Goal: Entertainment & Leisure: Consume media (video, audio)

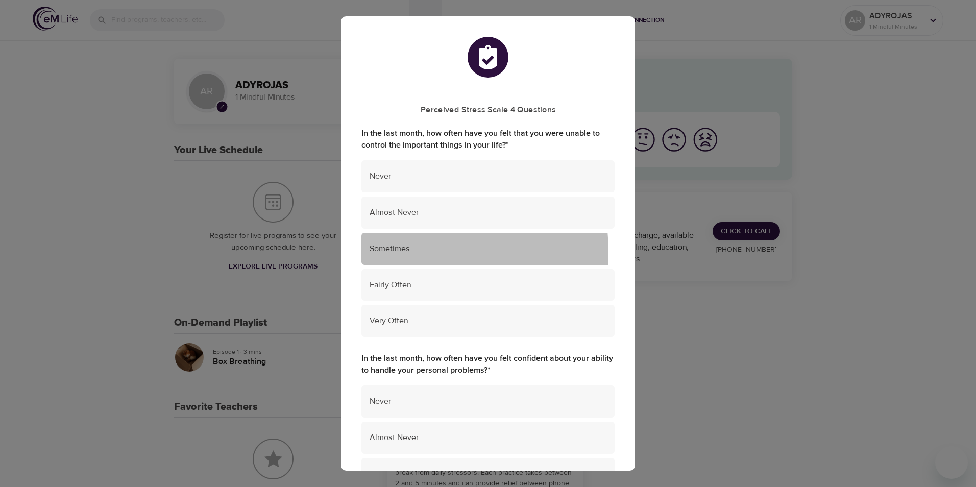
click at [415, 251] on span "Sometimes" at bounding box center [488, 249] width 237 height 12
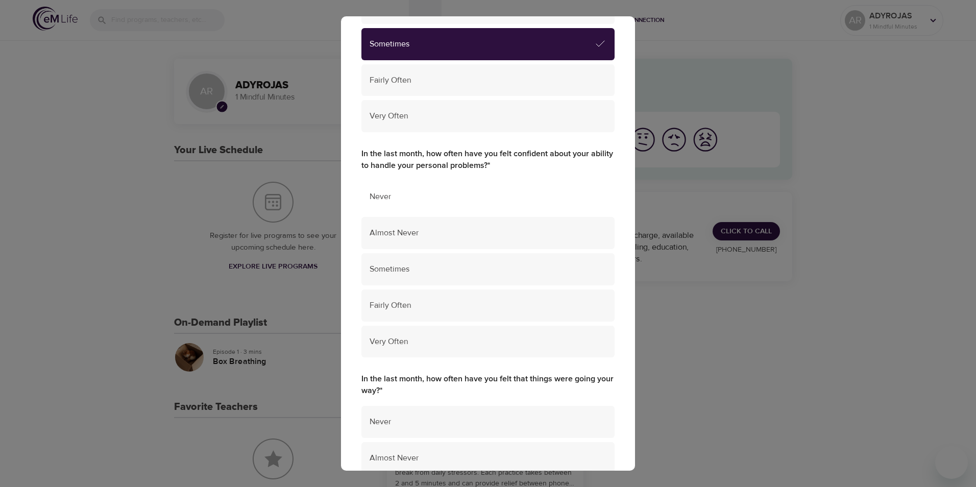
scroll to position [255, 0]
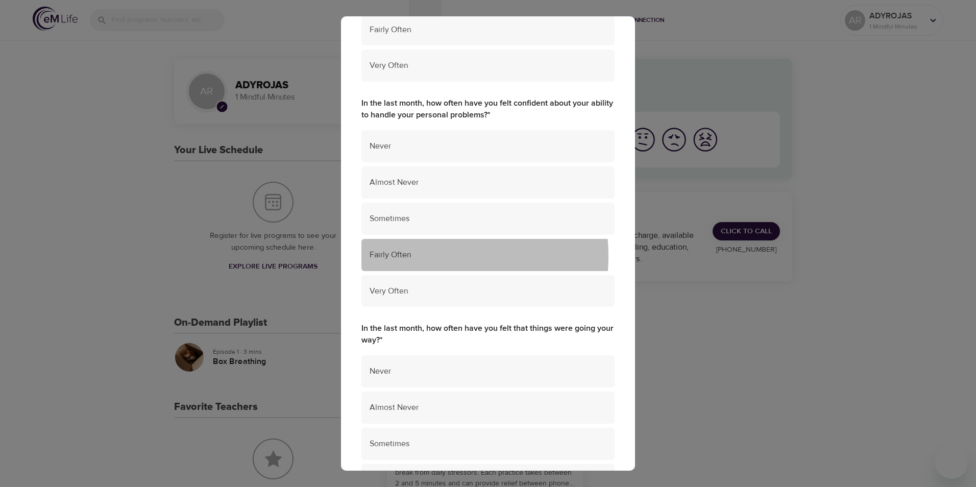
click at [407, 256] on span "Fairly Often" at bounding box center [488, 255] width 237 height 12
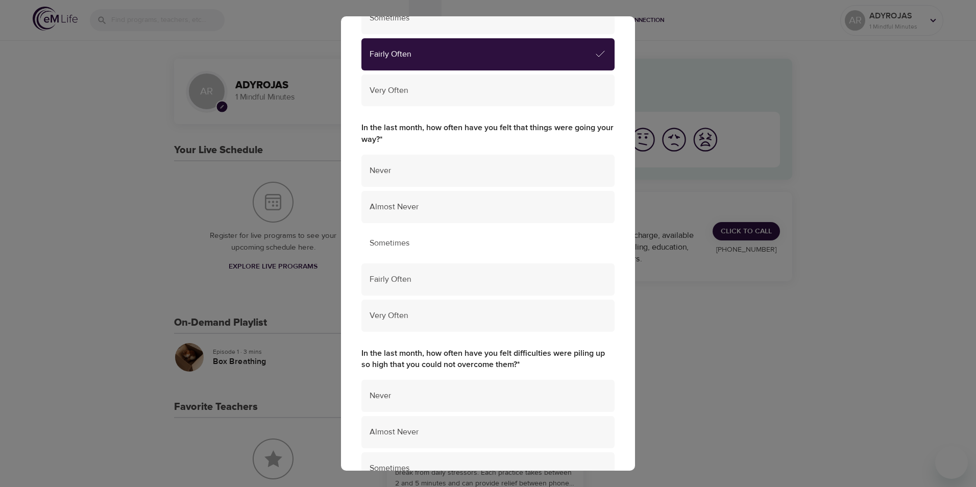
scroll to position [460, 0]
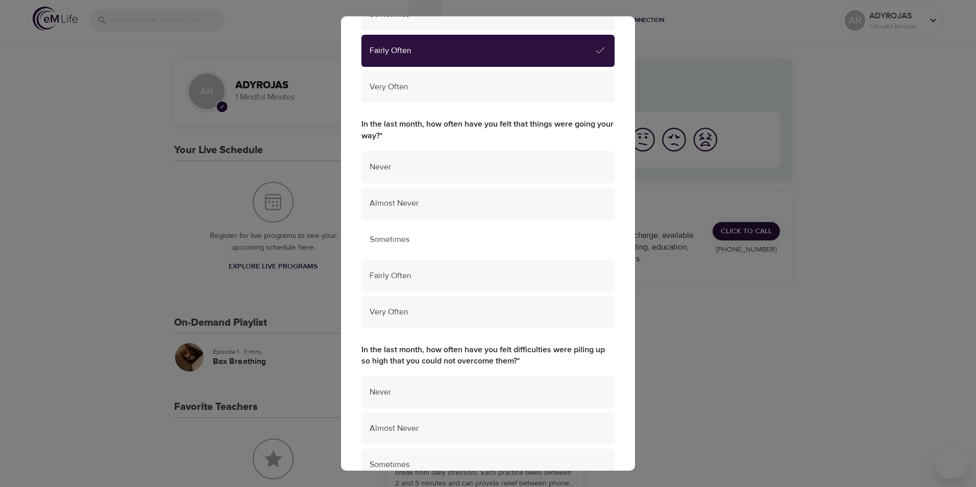
click at [427, 239] on span "Sometimes" at bounding box center [488, 240] width 237 height 12
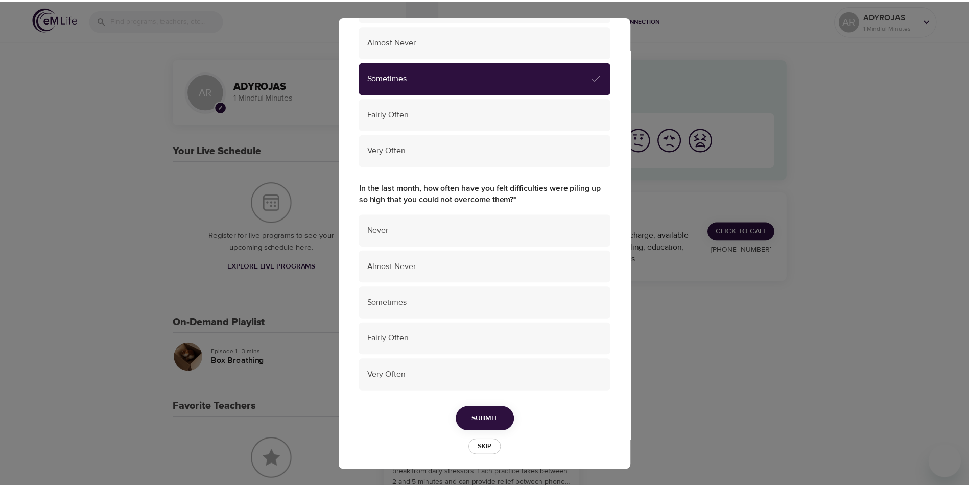
scroll to position [627, 0]
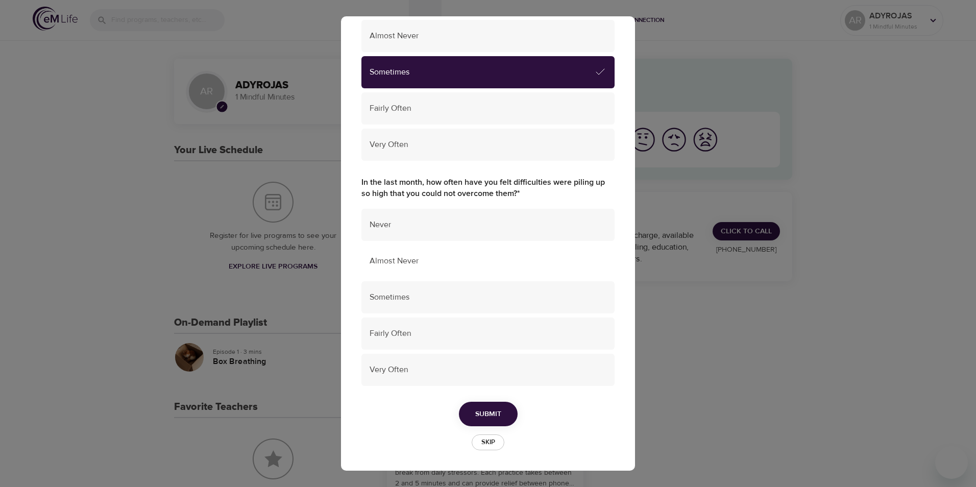
click at [403, 264] on span "Almost Never" at bounding box center [488, 261] width 237 height 12
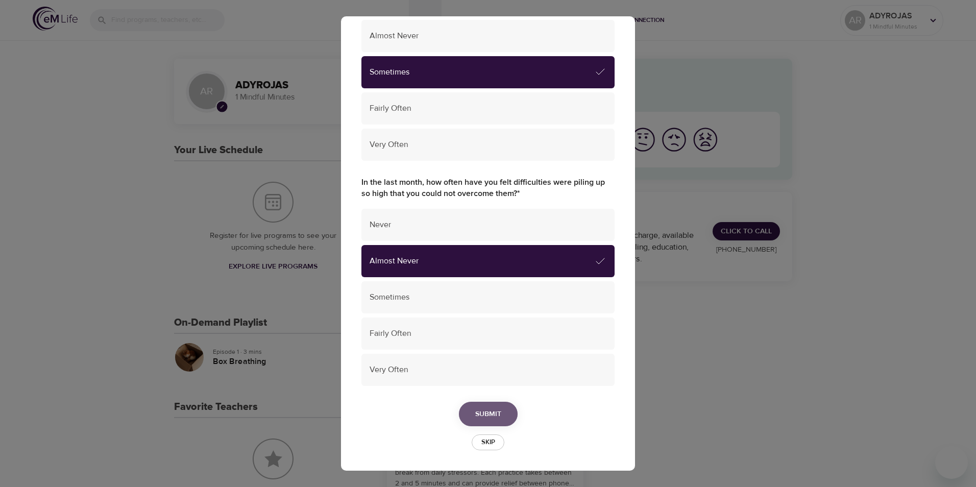
click at [487, 419] on span "Submit" at bounding box center [488, 414] width 26 height 13
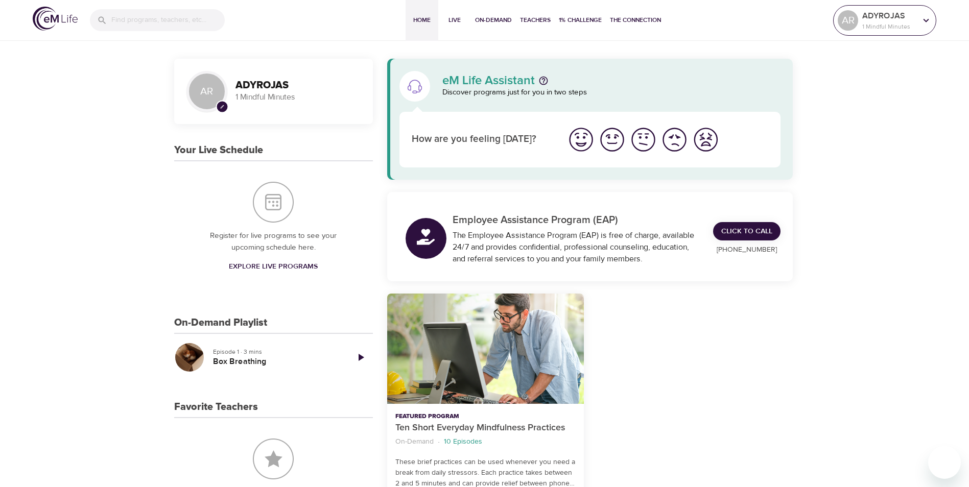
click at [906, 18] on p "ADYROJAS" at bounding box center [889, 16] width 54 height 12
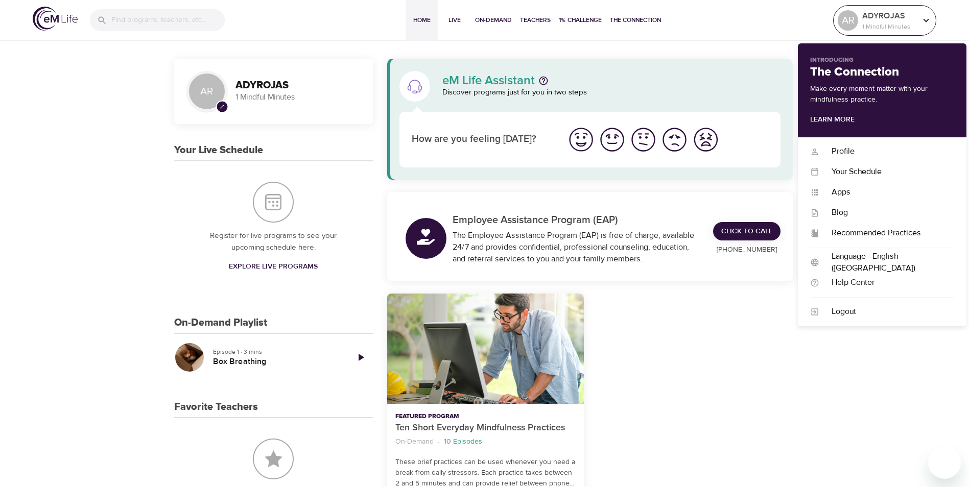
click at [906, 18] on p "ADYROJAS" at bounding box center [889, 16] width 54 height 12
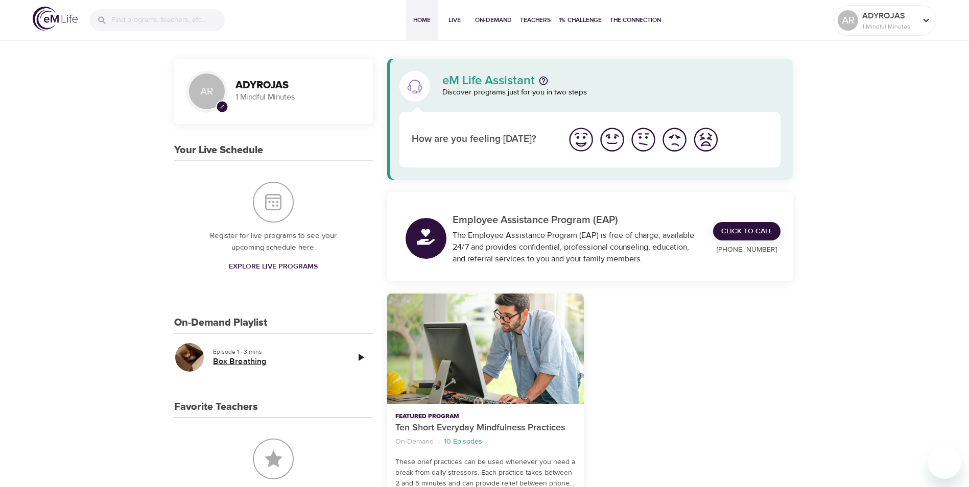
click at [221, 356] on h5 "Box Breathing" at bounding box center [276, 361] width 127 height 11
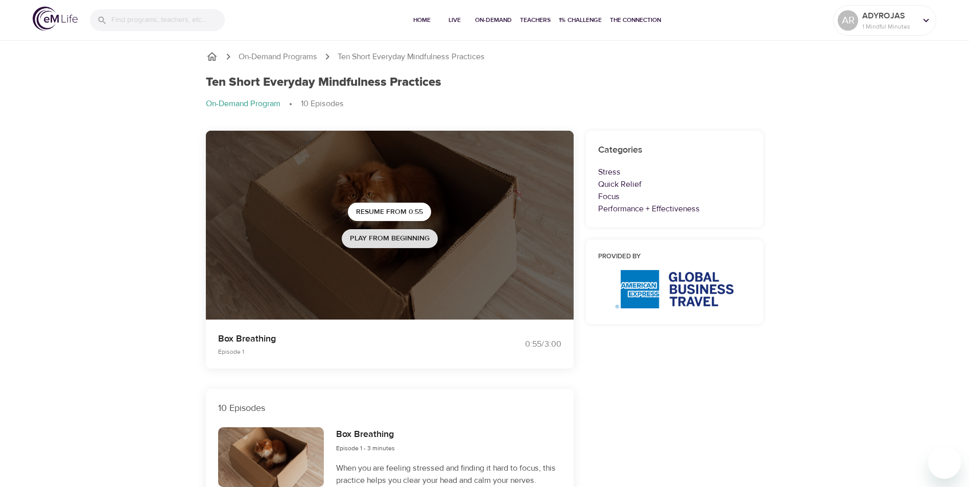
click at [374, 240] on span "Play from beginning" at bounding box center [390, 238] width 80 height 13
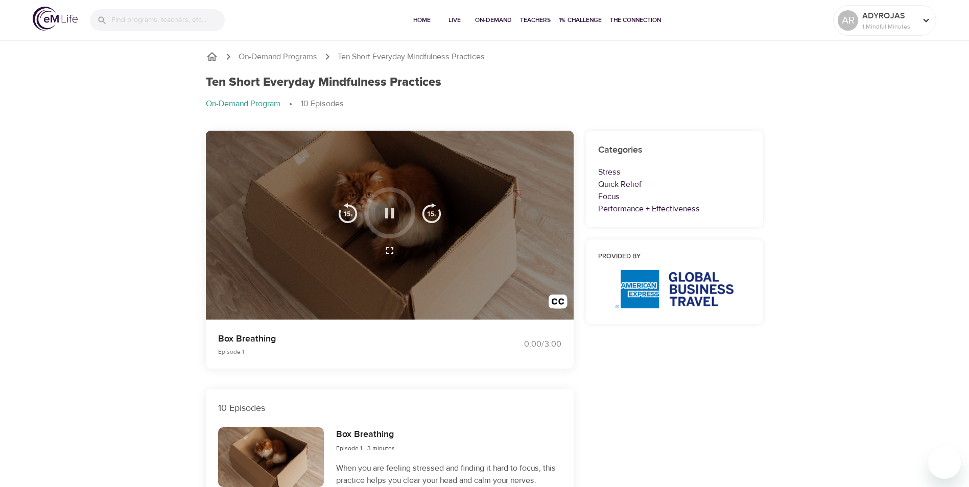
click at [381, 216] on icon "button" at bounding box center [389, 213] width 18 height 18
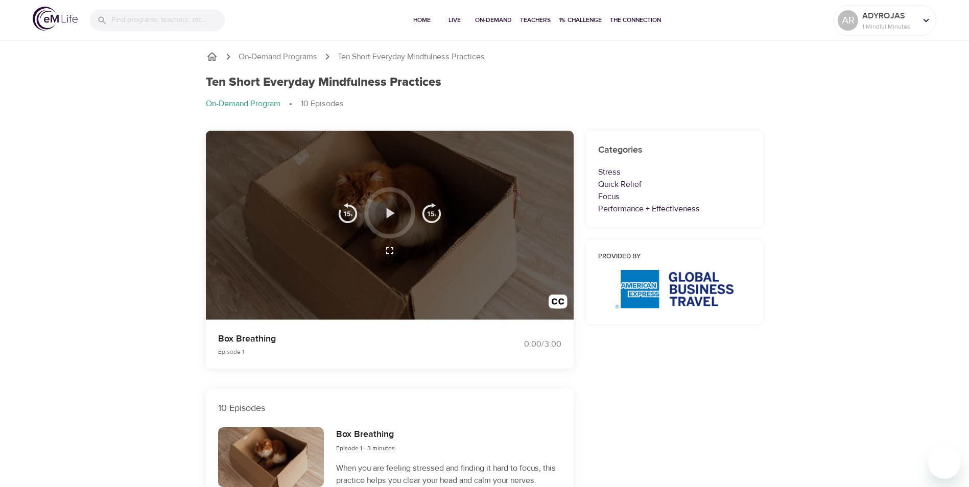
click at [383, 215] on icon "button" at bounding box center [389, 213] width 18 height 18
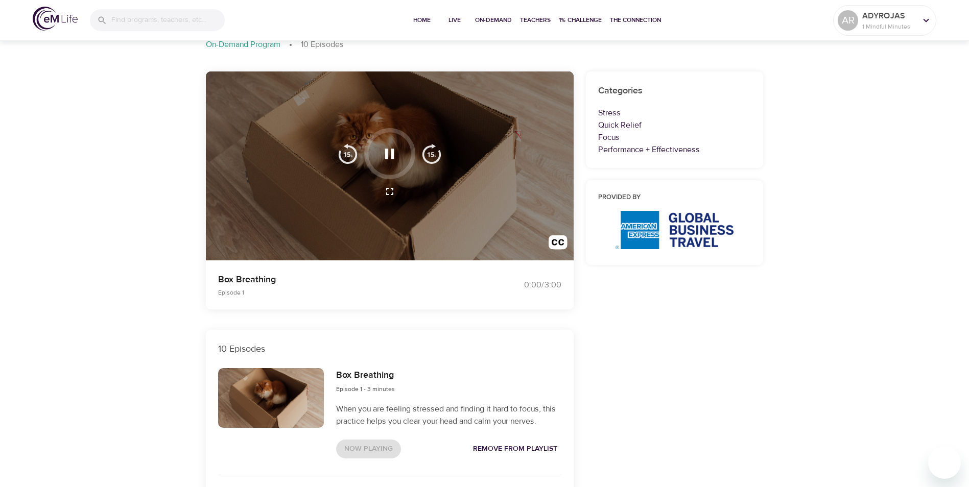
scroll to position [51, 0]
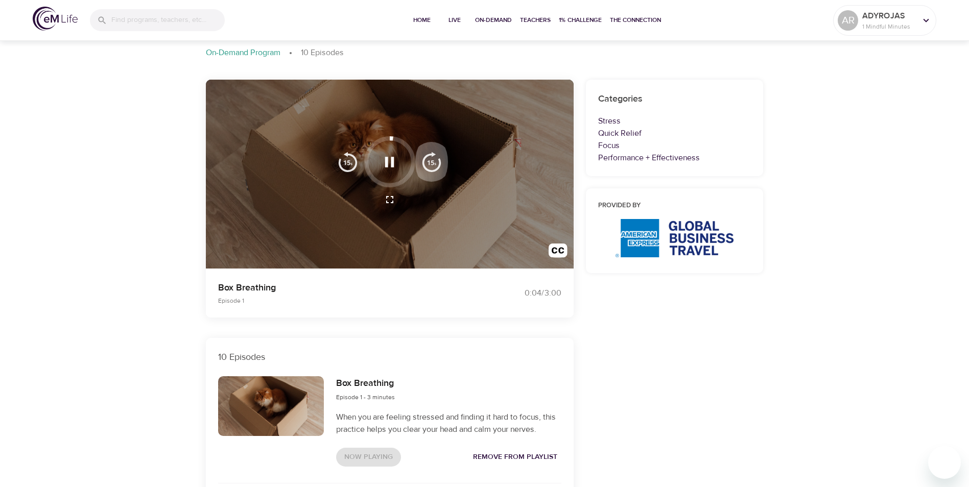
click at [426, 164] on img "button" at bounding box center [431, 162] width 20 height 20
click at [388, 163] on icon "button" at bounding box center [389, 162] width 18 height 18
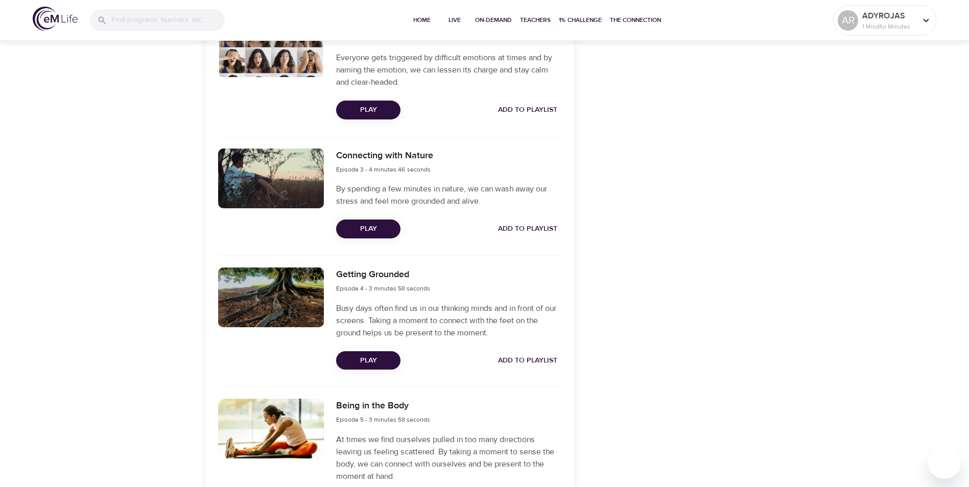
scroll to position [511, 0]
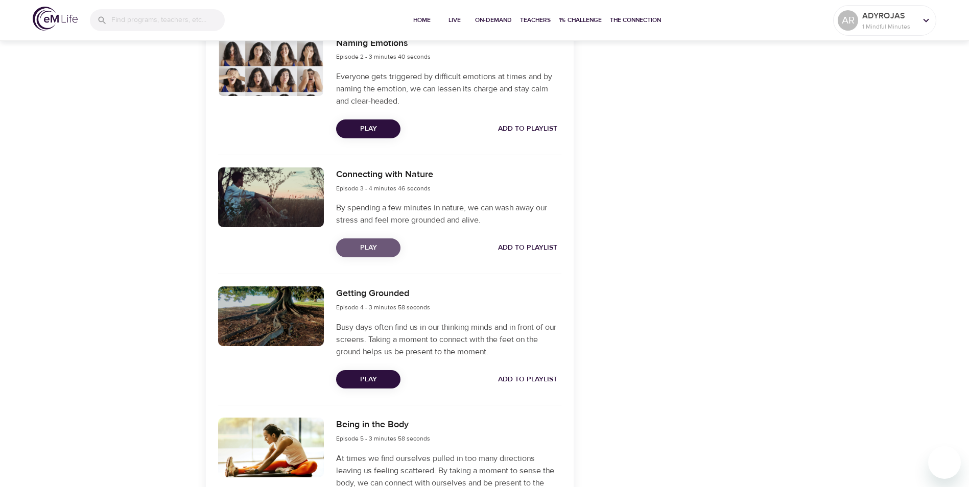
click at [358, 248] on span "Play" at bounding box center [368, 247] width 48 height 13
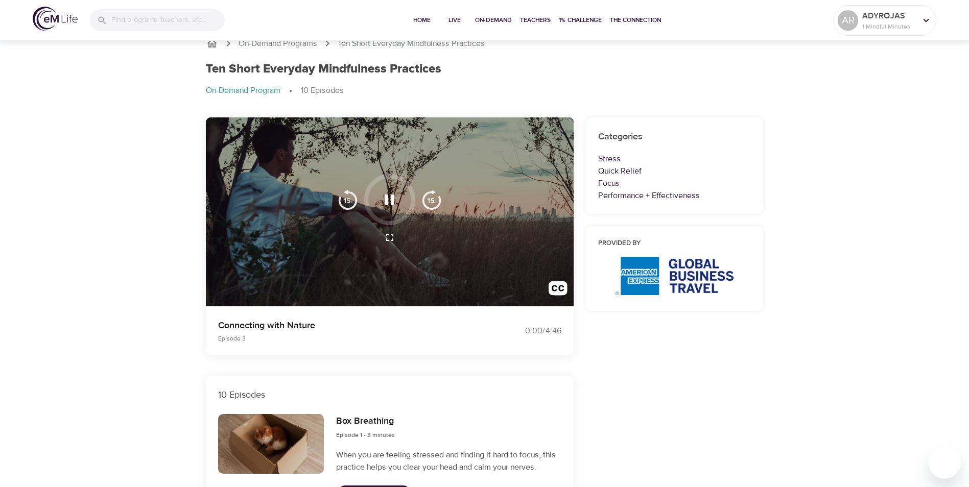
scroll to position [0, 0]
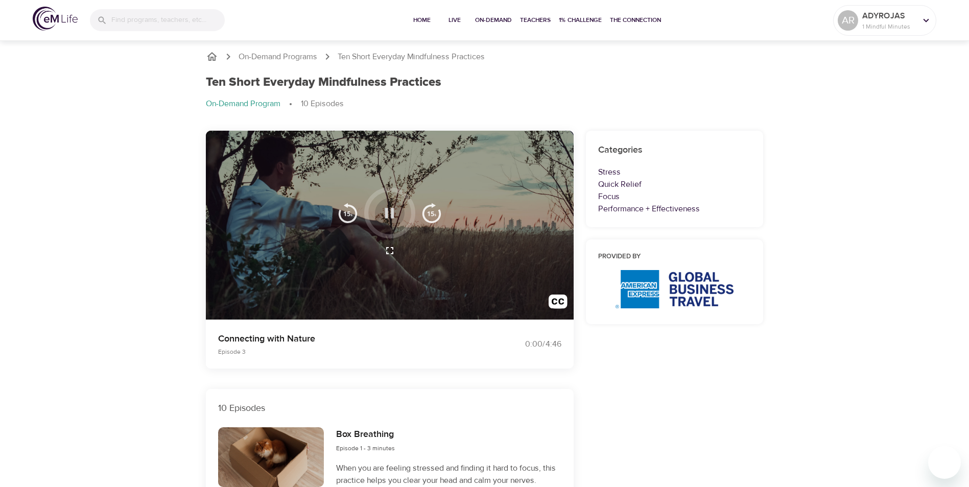
click at [381, 213] on icon "button" at bounding box center [389, 213] width 18 height 18
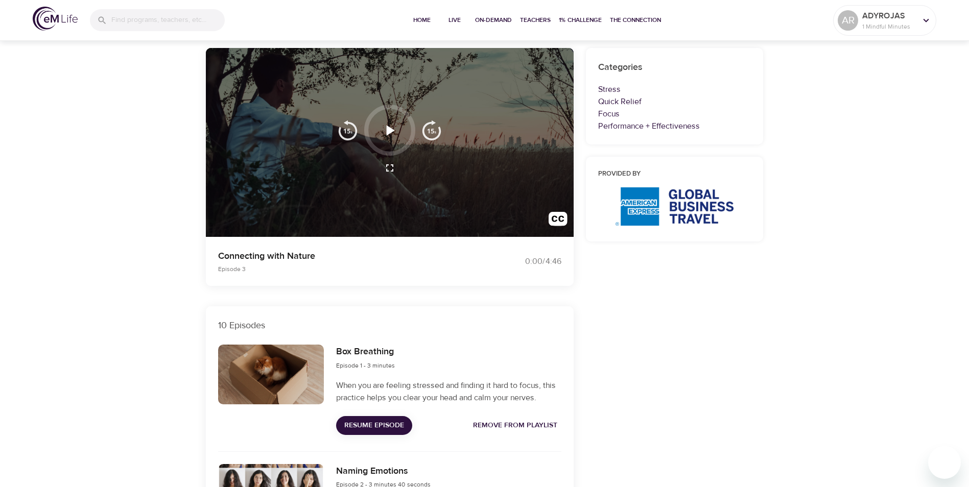
scroll to position [51, 0]
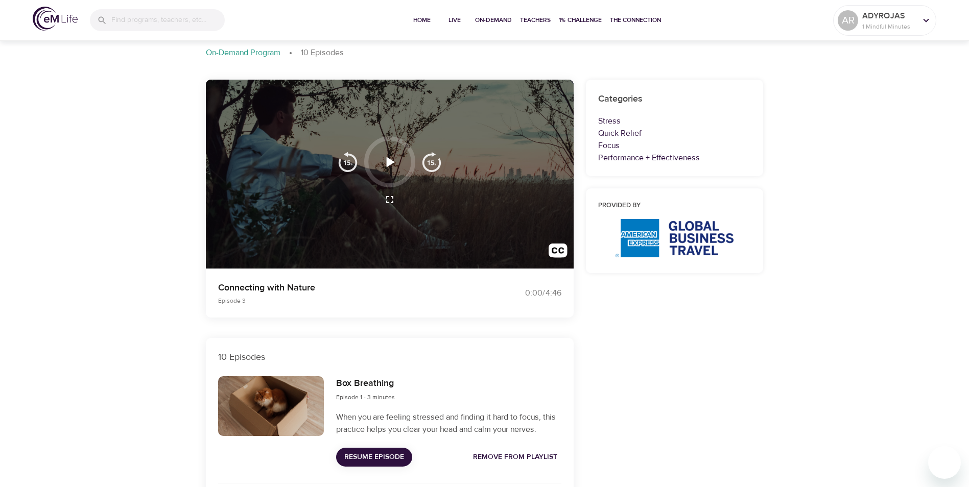
click at [388, 160] on icon "button" at bounding box center [391, 162] width 8 height 10
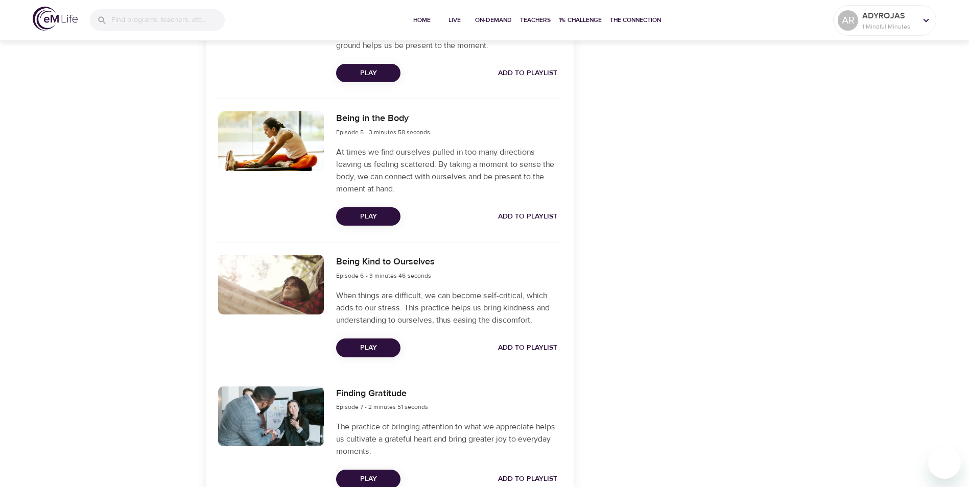
scroll to position [868, 0]
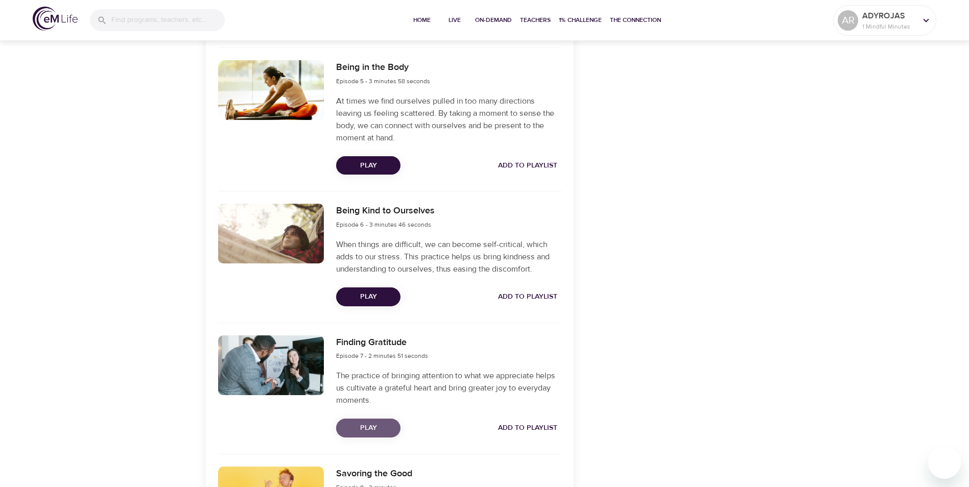
click at [378, 422] on span "Play" at bounding box center [368, 428] width 48 height 13
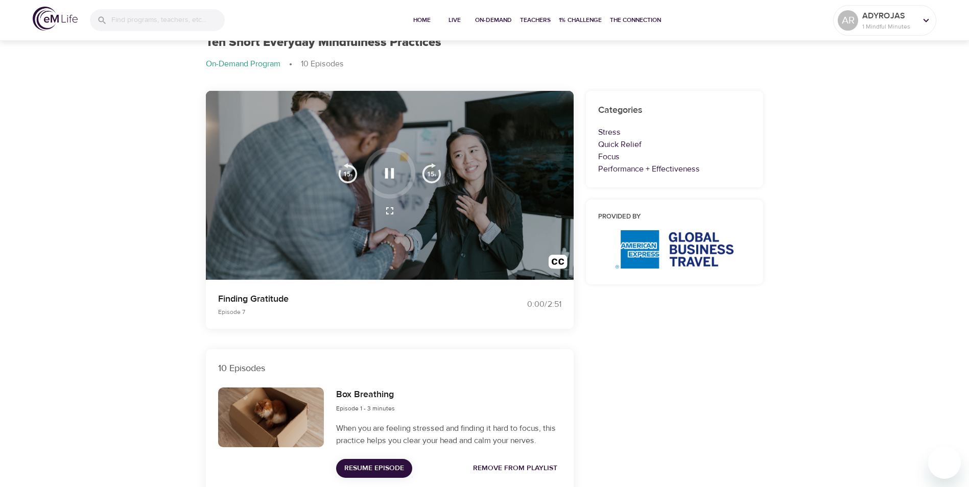
scroll to position [0, 0]
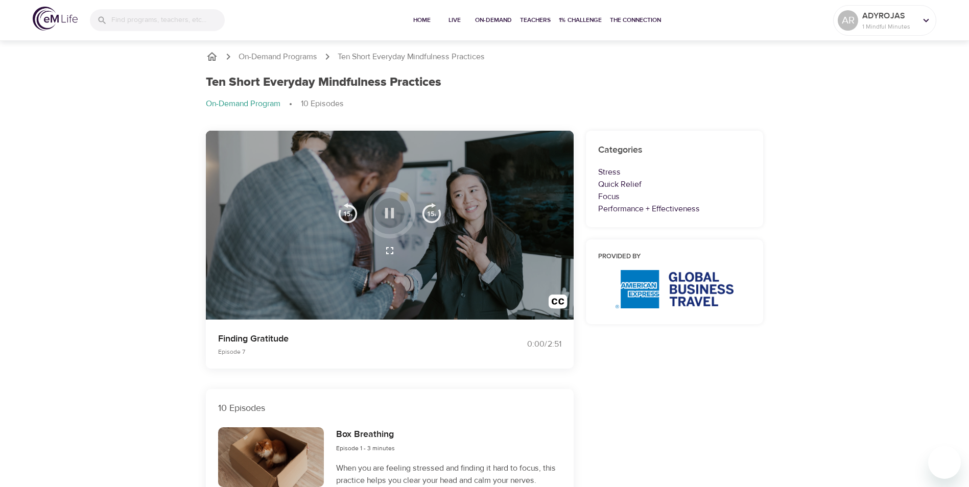
click at [401, 212] on button "button" at bounding box center [389, 213] width 30 height 30
click at [378, 243] on div at bounding box center [389, 250] width 116 height 25
click at [398, 218] on button "button" at bounding box center [389, 213] width 30 height 30
click at [384, 212] on icon "button" at bounding box center [389, 213] width 18 height 18
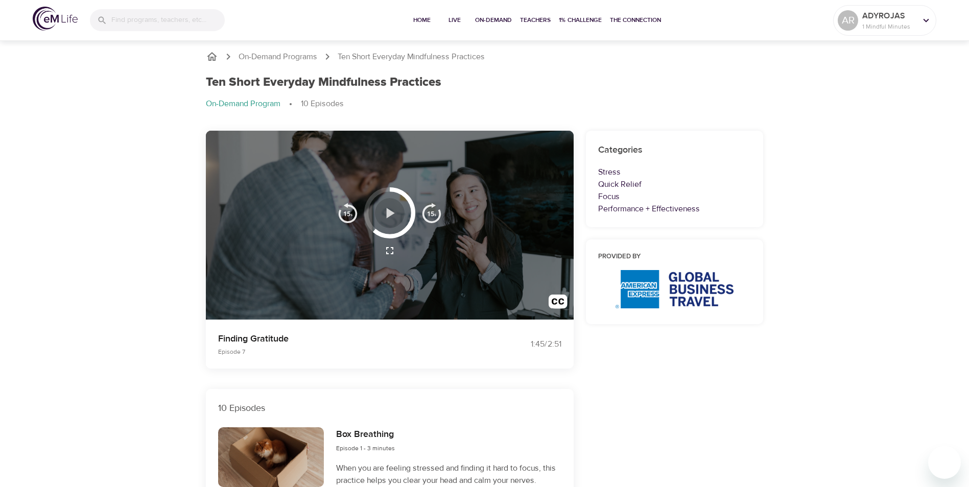
click at [384, 211] on icon "button" at bounding box center [389, 213] width 18 height 18
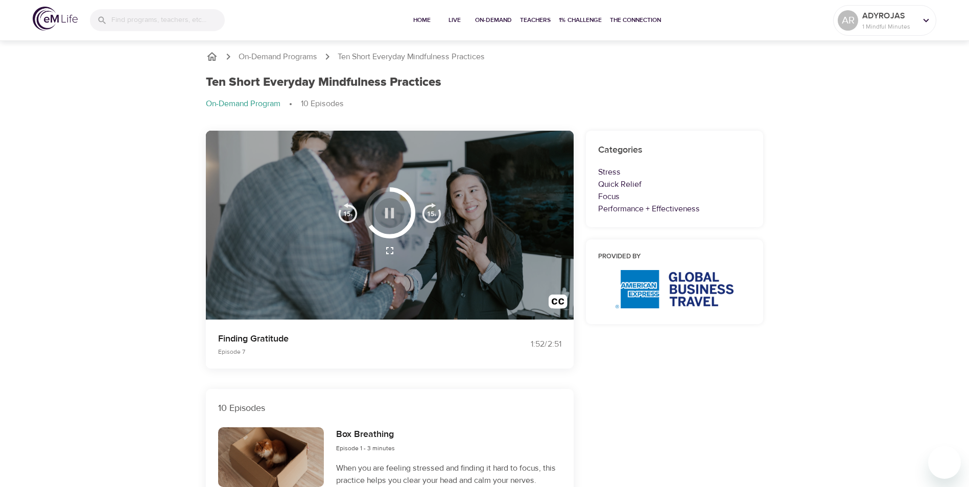
click at [389, 207] on icon "button" at bounding box center [389, 213] width 18 height 18
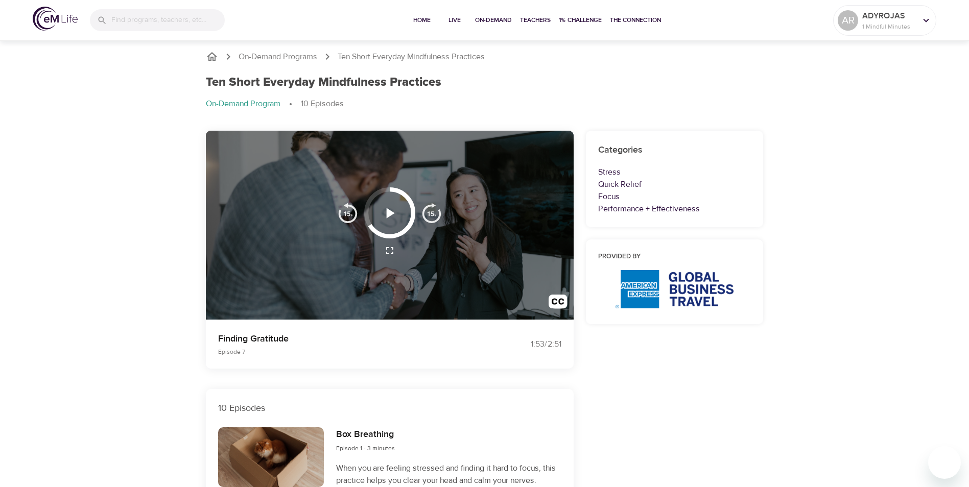
drag, startPoint x: 370, startPoint y: 226, endPoint x: 379, endPoint y: 241, distance: 17.9
click at [379, 241] on div at bounding box center [389, 225] width 116 height 76
click at [389, 209] on icon "button" at bounding box center [391, 213] width 8 height 10
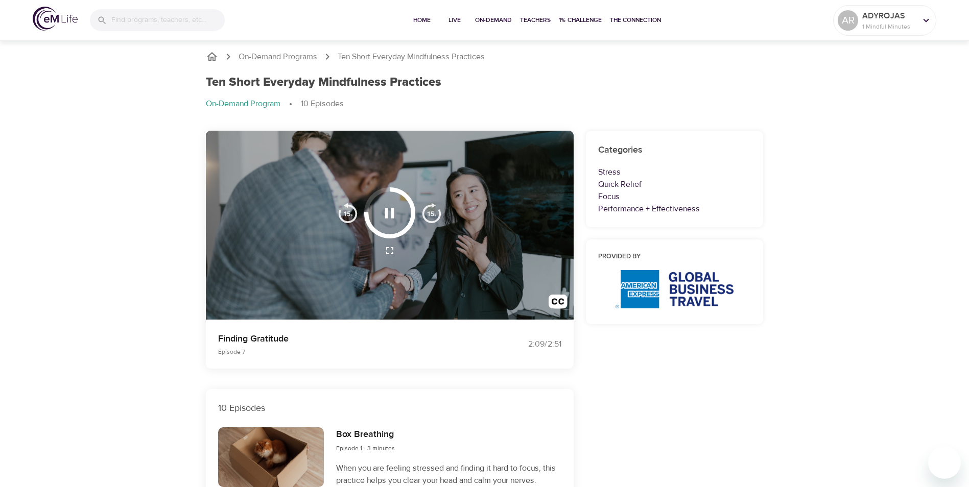
drag, startPoint x: 388, startPoint y: 215, endPoint x: 384, endPoint y: 237, distance: 22.2
click at [384, 237] on div at bounding box center [389, 212] width 51 height 51
click at [387, 213] on icon "button" at bounding box center [389, 213] width 9 height 10
